Goal: Transaction & Acquisition: Purchase product/service

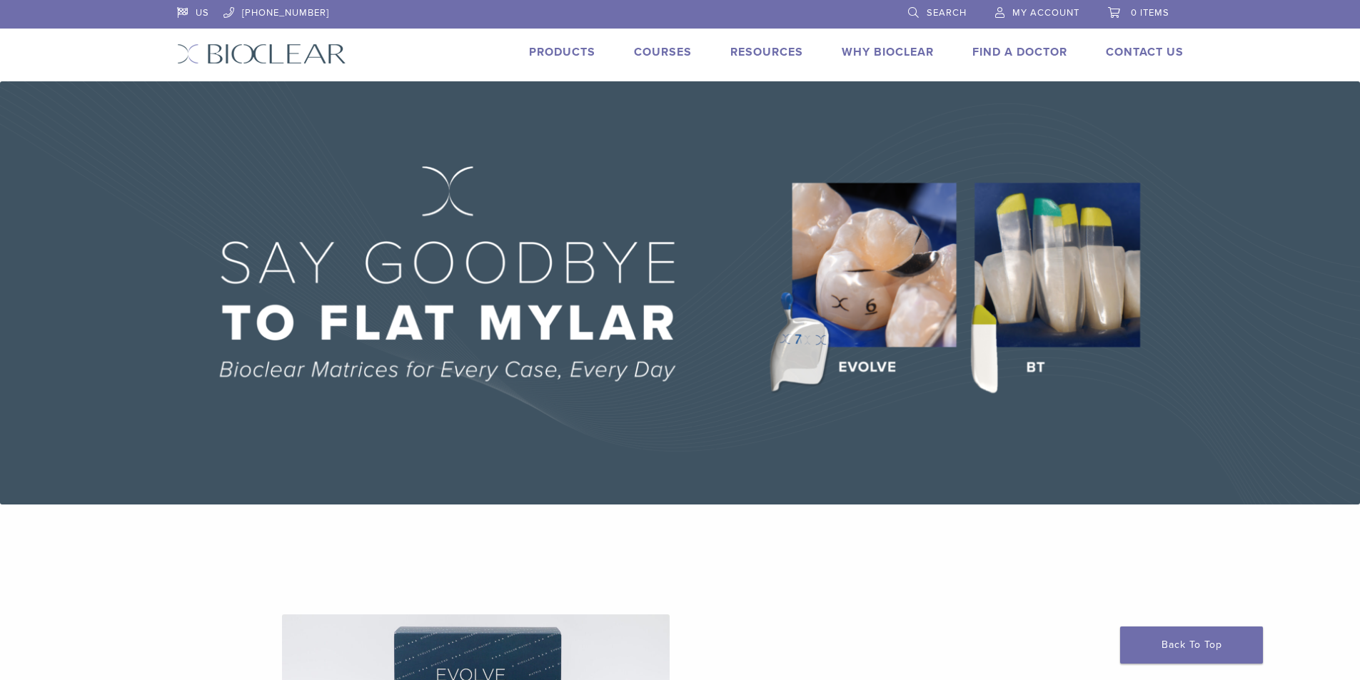
click at [932, 16] on span "Search" at bounding box center [947, 12] width 40 height 11
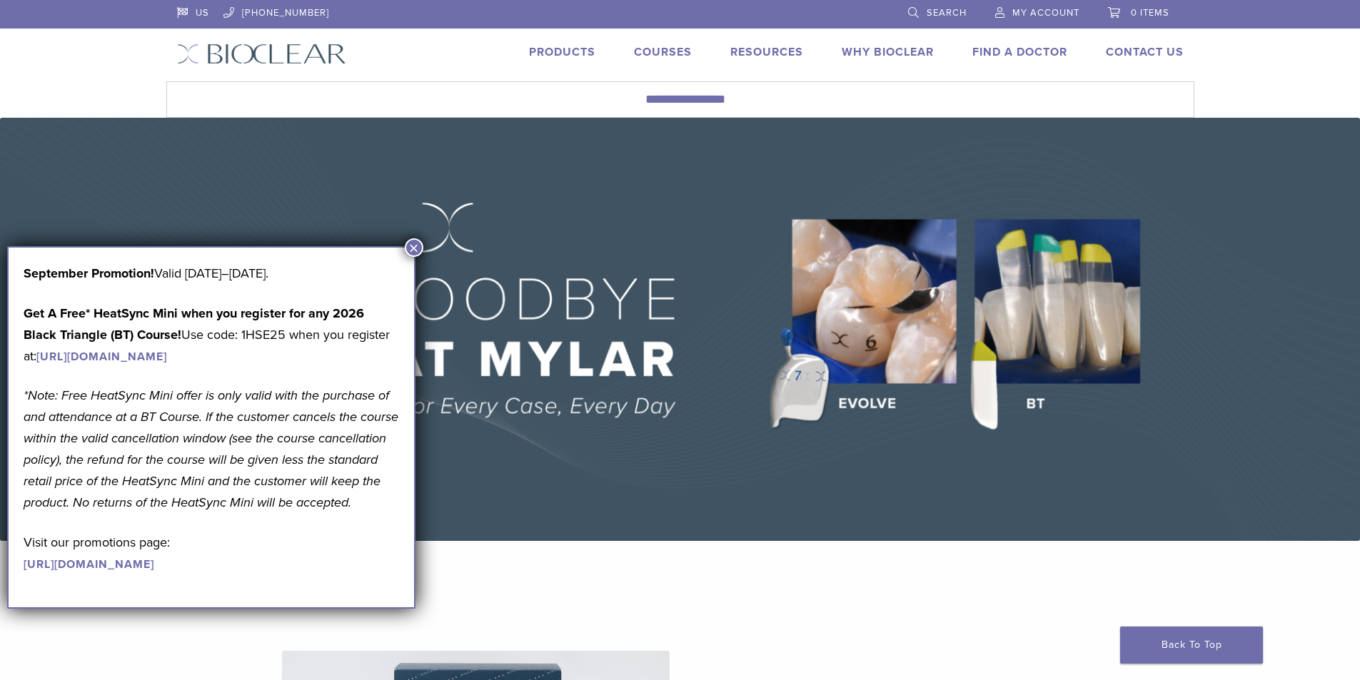
click at [416, 245] on button "×" at bounding box center [414, 247] width 19 height 19
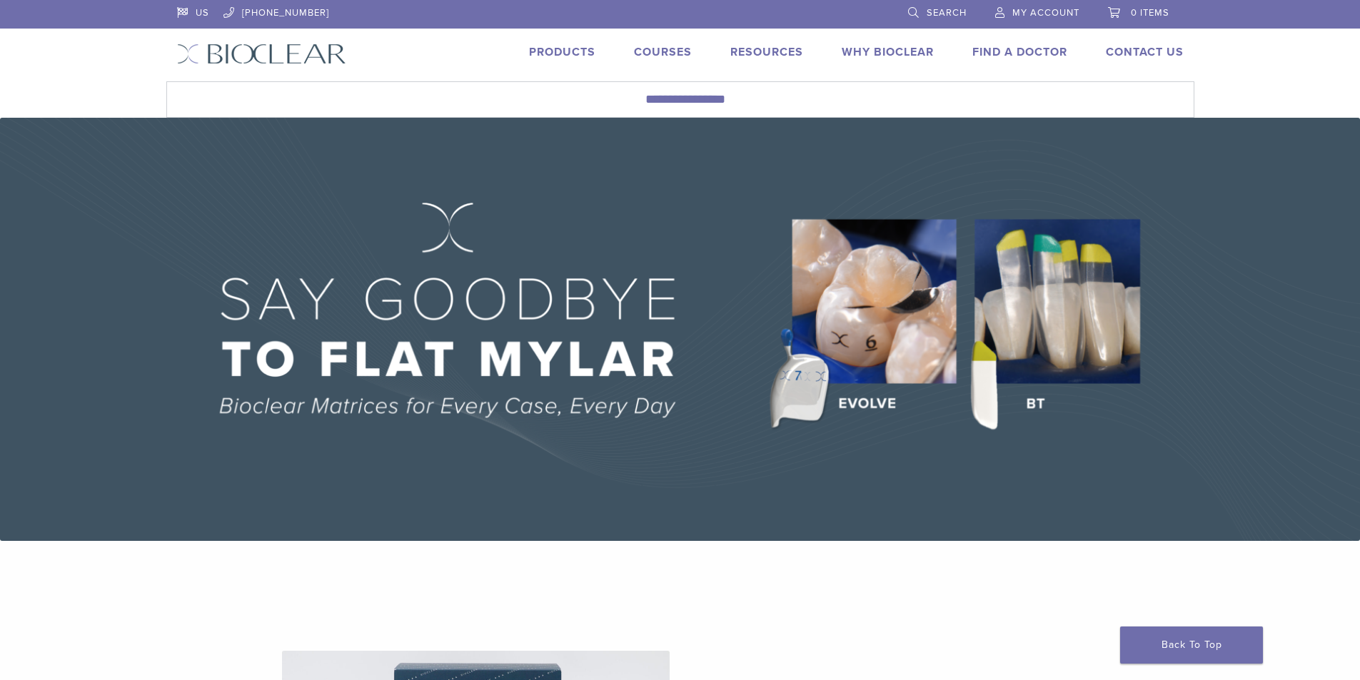
click at [939, 13] on span "Search" at bounding box center [947, 12] width 40 height 11
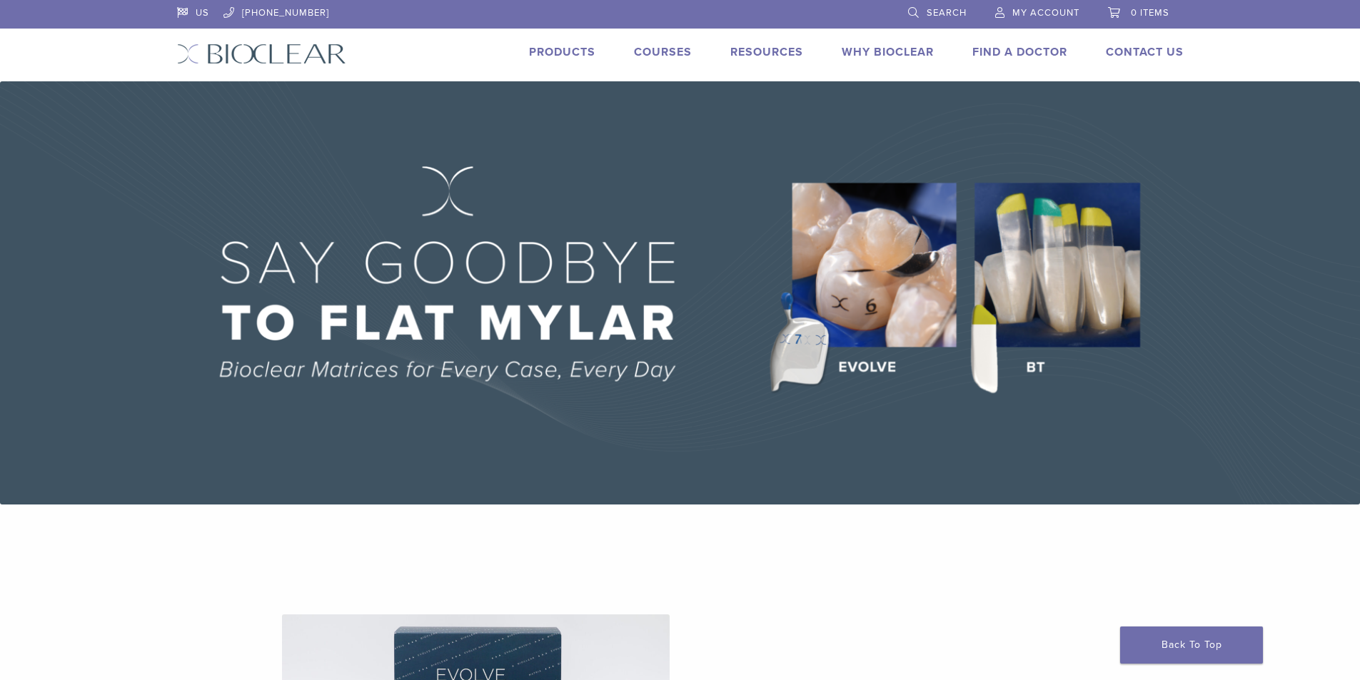
click at [583, 51] on link "Products" at bounding box center [562, 52] width 66 height 14
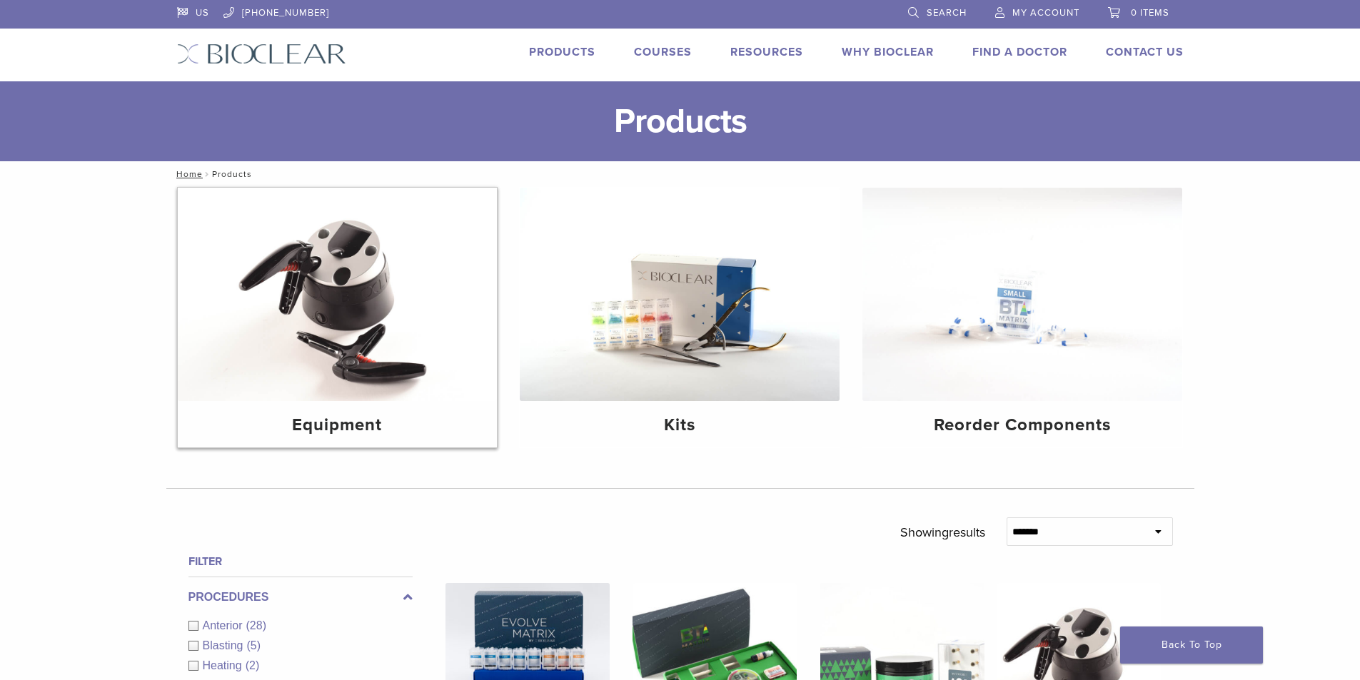
click at [356, 289] on img at bounding box center [338, 294] width 320 height 213
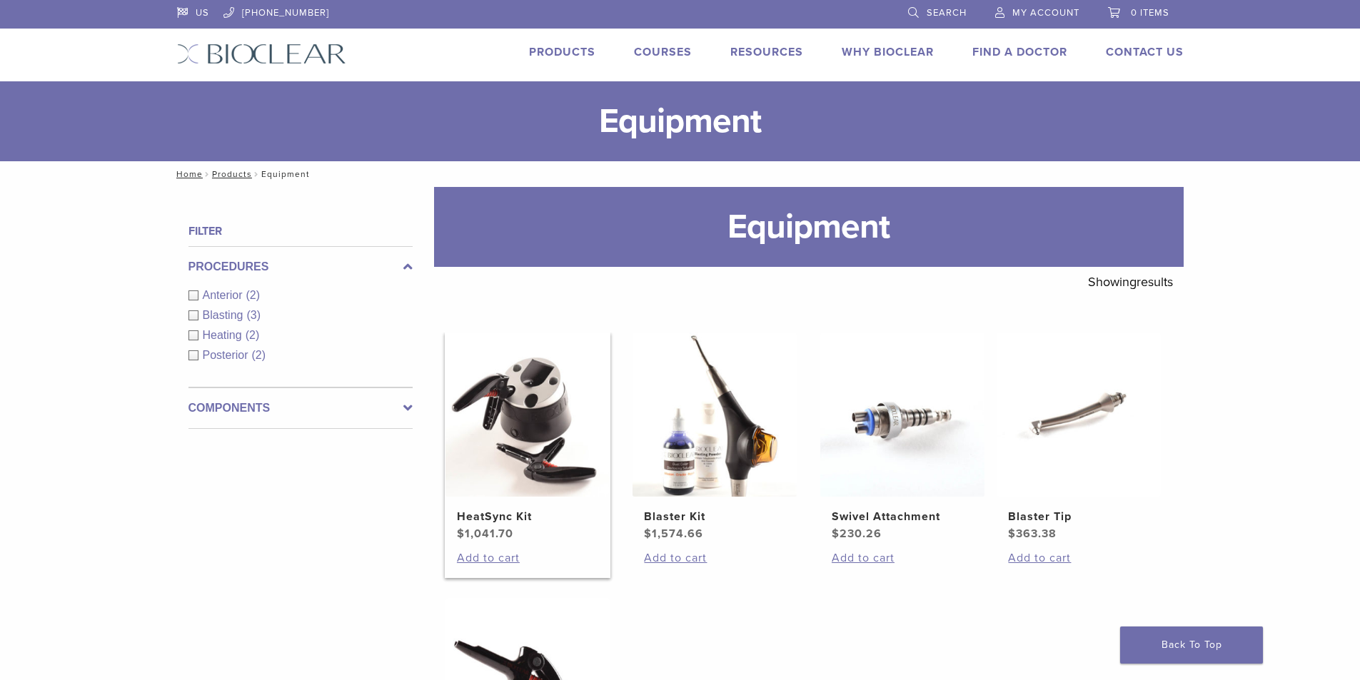
click at [504, 513] on h2 "HeatSync Kit" at bounding box center [527, 516] width 141 height 17
